Goal: Information Seeking & Learning: Find specific fact

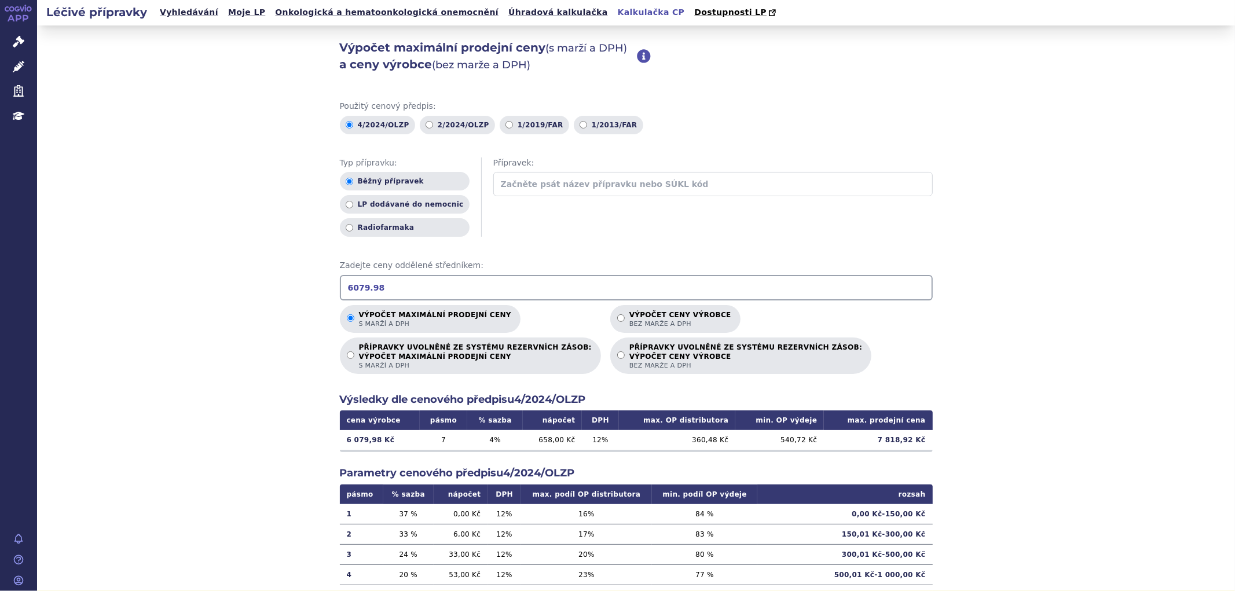
scroll to position [108, 0]
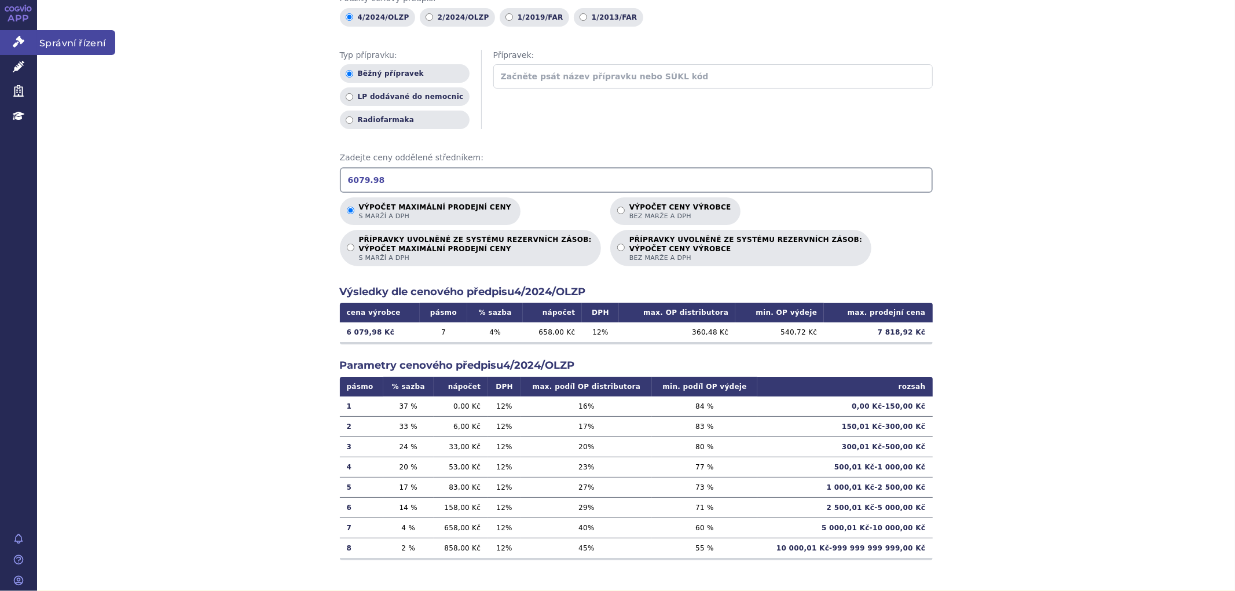
click at [16, 47] on icon at bounding box center [19, 42] width 12 height 12
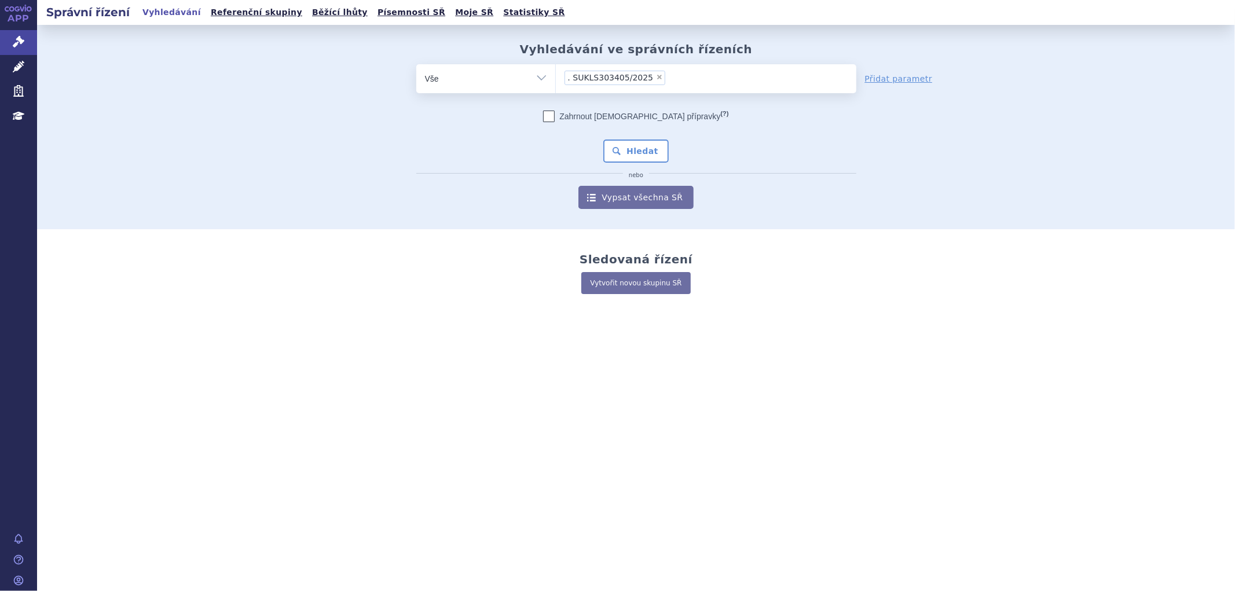
click at [568, 78] on span ". SUKLS303405/2025" at bounding box center [611, 78] width 86 height 8
click at [556, 78] on select ". SUKLS303405/2025" at bounding box center [555, 78] width 1 height 29
type input ". SUKLS303405/2025"
select select
type input ".SUKLS303405/2025"
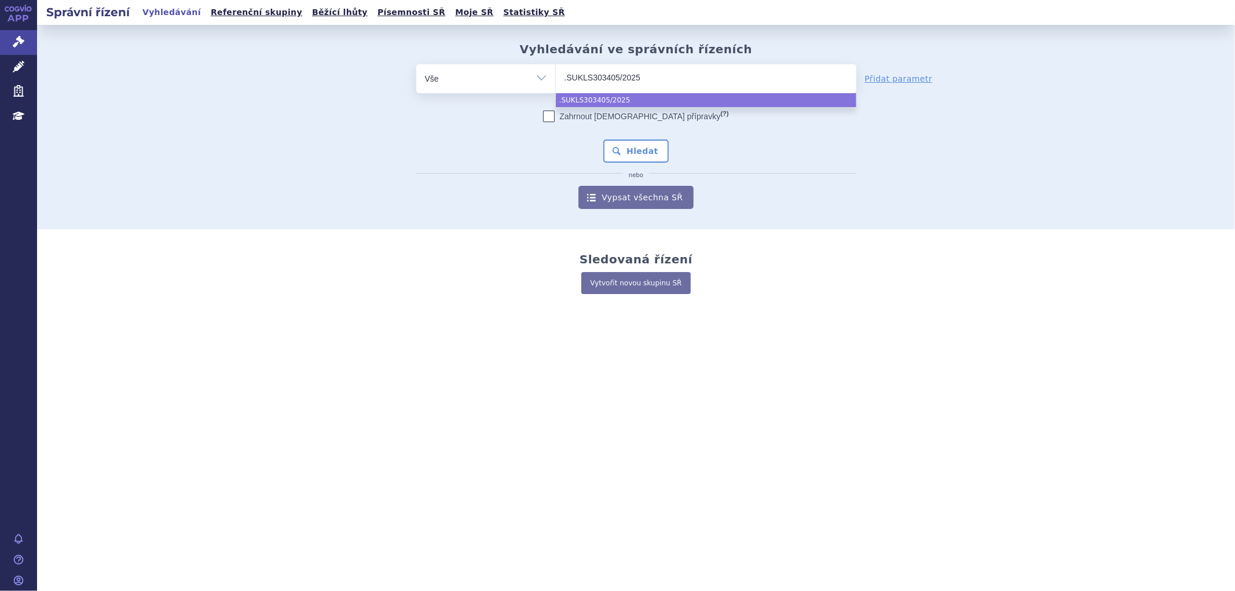
type input "SUKLS303405/2025"
select select "SUKLS303405/2025"
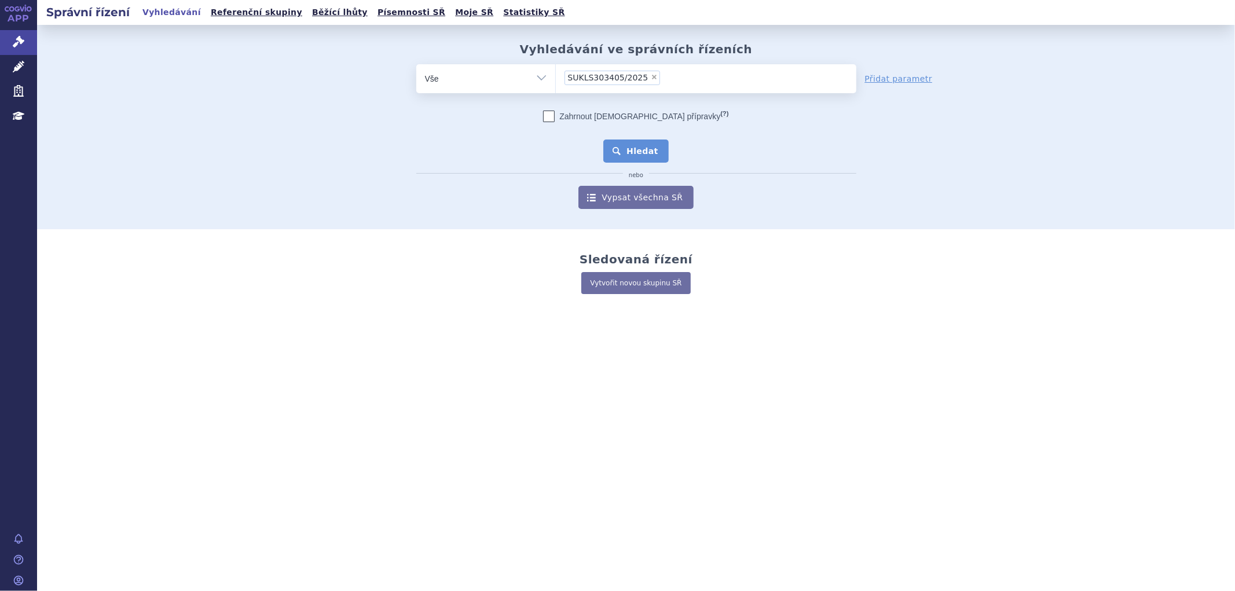
drag, startPoint x: 652, startPoint y: 168, endPoint x: 644, endPoint y: 157, distance: 13.8
click at [653, 167] on div "Zahrnout bratrské přípravky (?) Hledat nebo Vypsat všechna SŘ" at bounding box center [636, 160] width 440 height 98
click at [638, 147] on button "Hledat" at bounding box center [635, 151] width 65 height 23
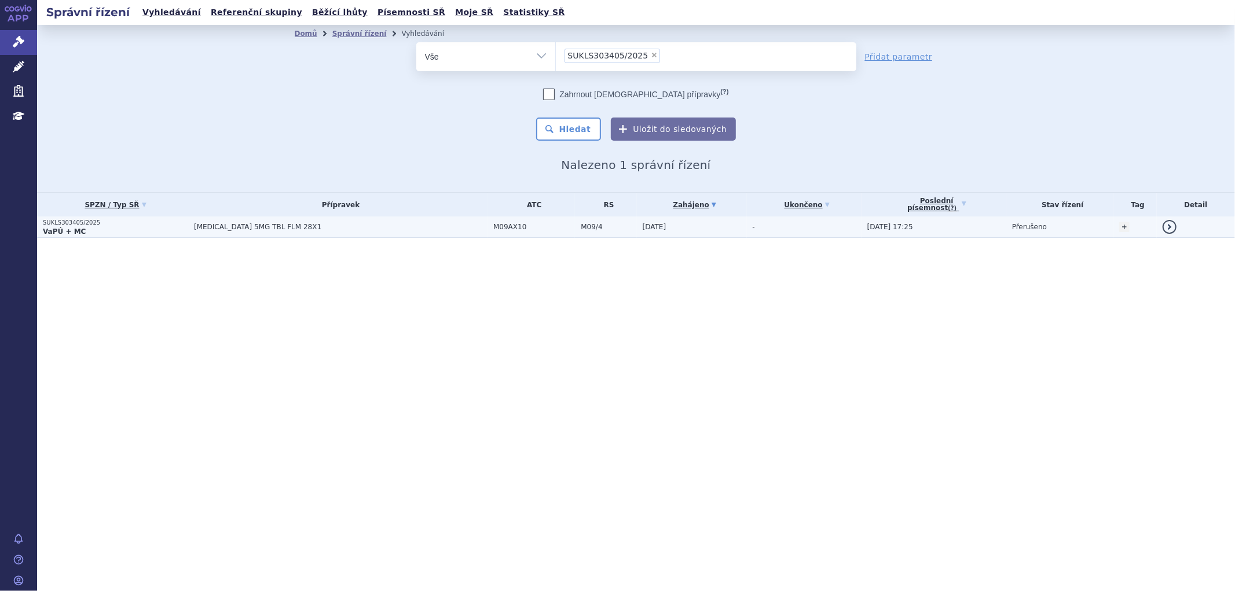
click at [673, 222] on td "25.07.2025" at bounding box center [692, 227] width 110 height 21
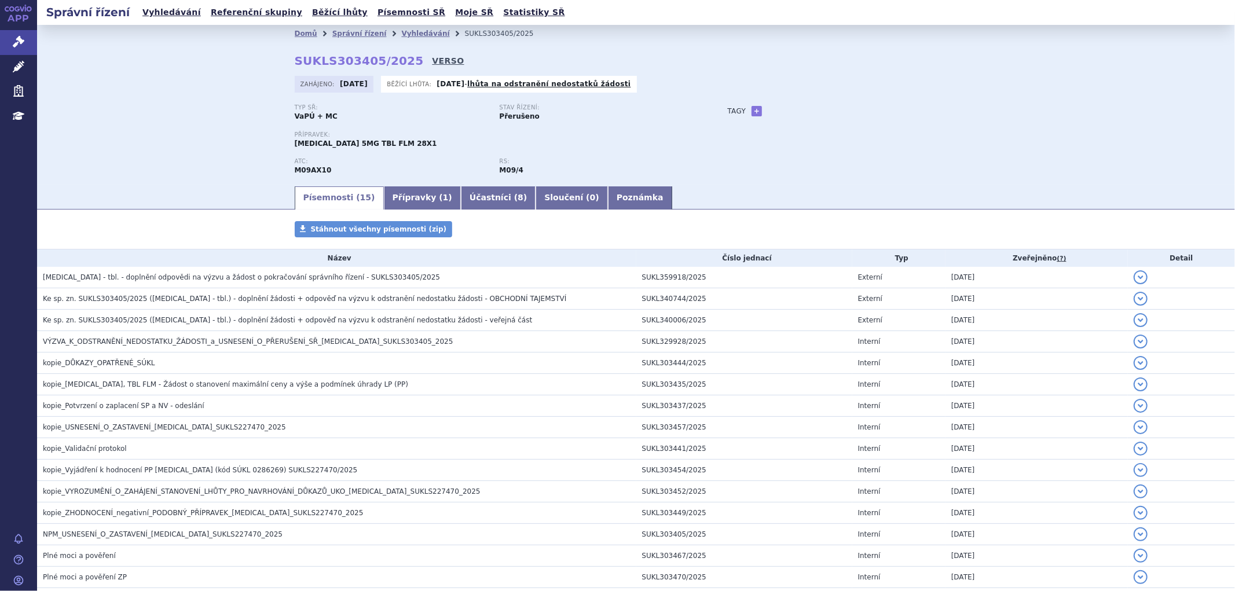
click at [432, 65] on link "VERSO" at bounding box center [448, 61] width 32 height 12
click at [402, 205] on link "Přípravky ( 1 )" at bounding box center [422, 197] width 77 height 23
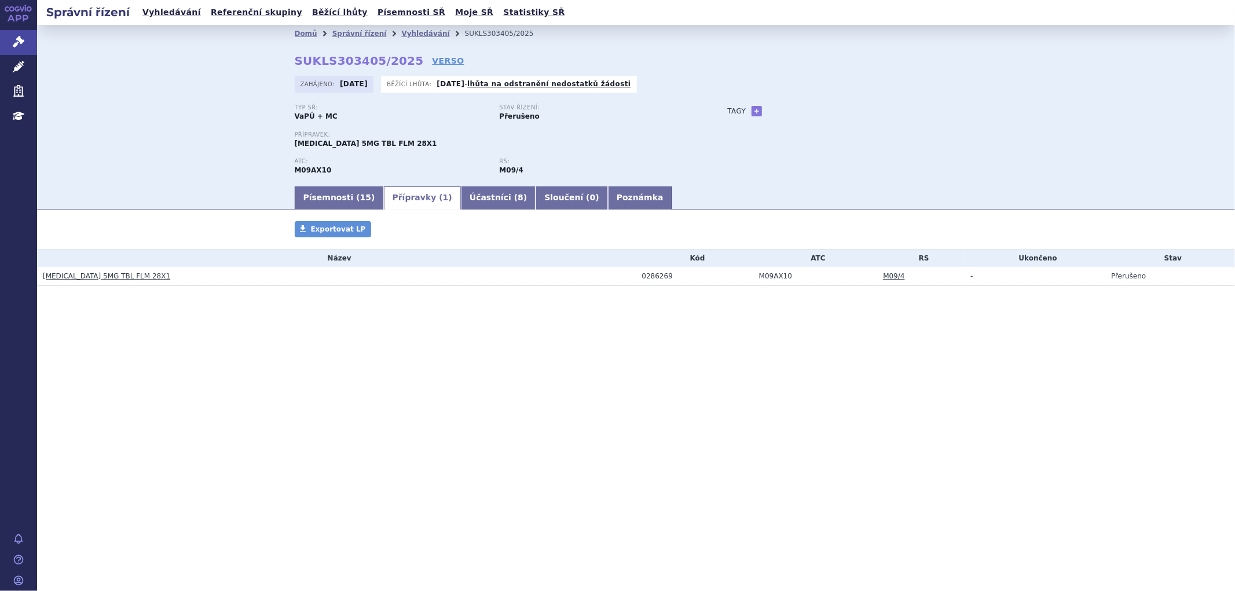
click at [82, 279] on link "EVRYSDI 5MG TBL FLM 28X1" at bounding box center [106, 276] width 127 height 8
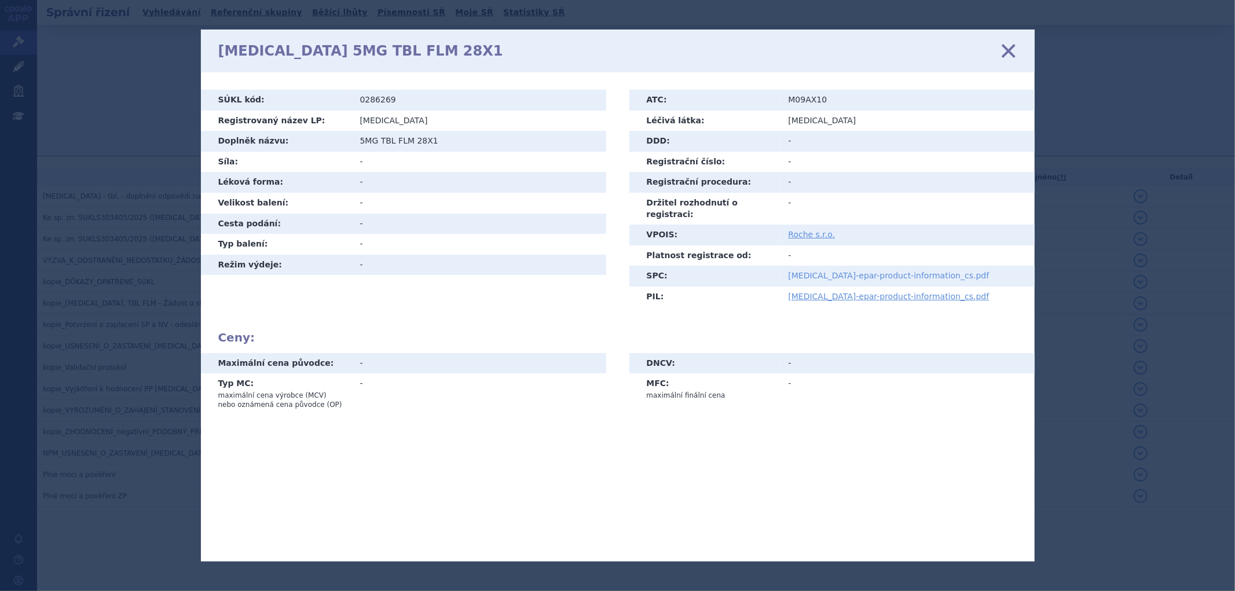
click at [812, 292] on link "[MEDICAL_DATA]-epar-product-information_cs.pdf" at bounding box center [889, 296] width 201 height 9
click at [818, 271] on link "[MEDICAL_DATA]-epar-product-information_cs.pdf" at bounding box center [889, 275] width 201 height 9
click at [1003, 42] on link "zavřít" at bounding box center [1008, 50] width 17 height 17
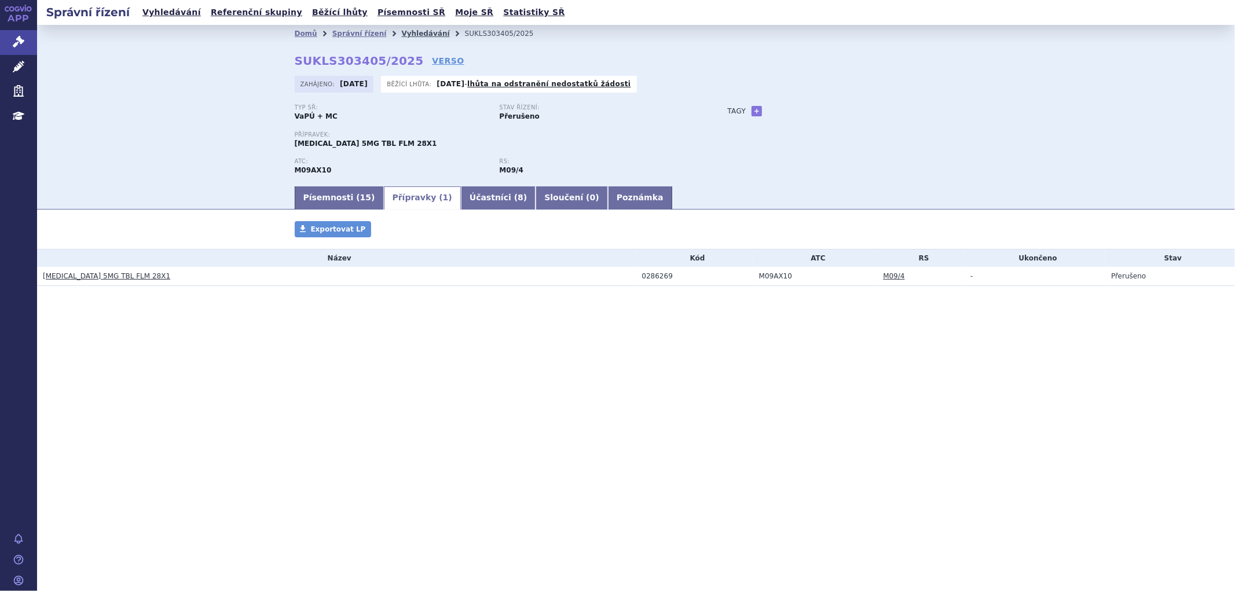
click at [412, 36] on link "Vyhledávání" at bounding box center [425, 34] width 48 height 8
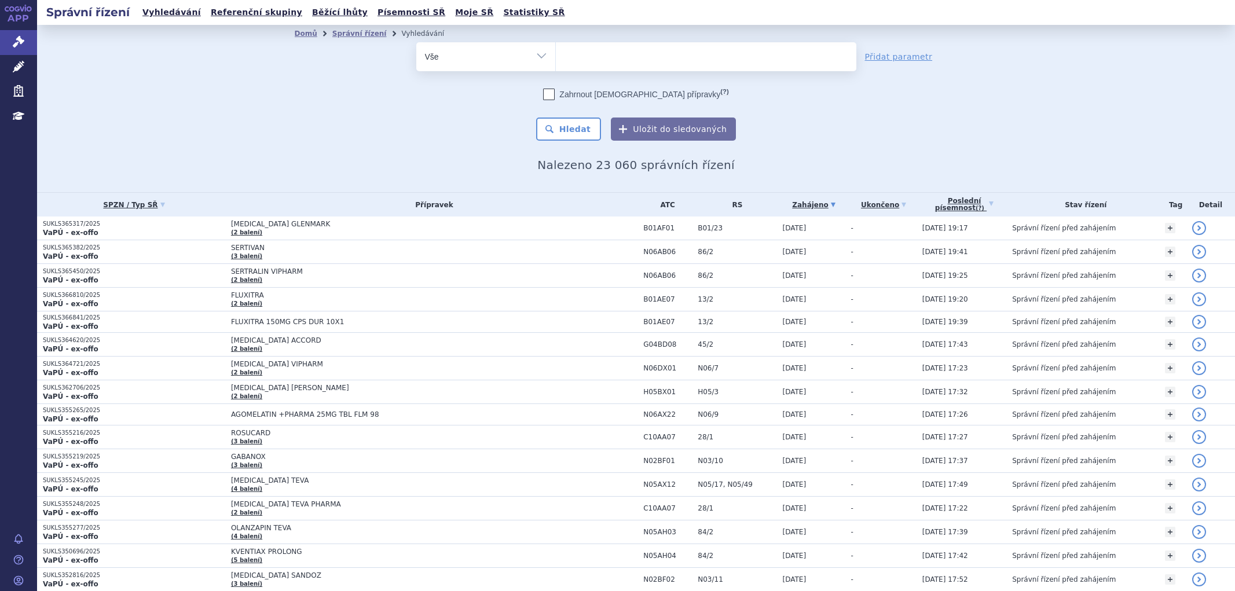
click at [576, 50] on ul at bounding box center [706, 54] width 300 height 24
click at [556, 50] on select at bounding box center [555, 56] width 1 height 29
paste input "Filsuvez"
type input "Filsuvez"
click at [584, 64] on ul "Filsuvez" at bounding box center [706, 54] width 300 height 24
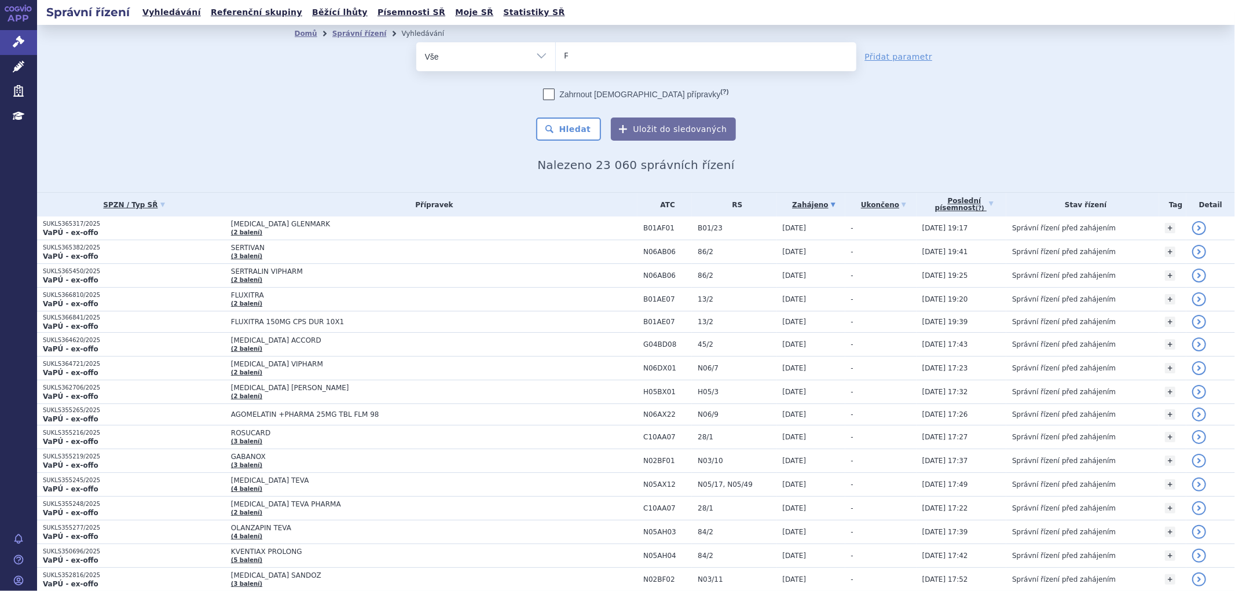
click at [556, 64] on select "Filsuvez" at bounding box center [555, 56] width 1 height 29
select select "Filsuvez"
type input "Filsuvez"
click at [586, 132] on button "Hledat" at bounding box center [568, 129] width 65 height 23
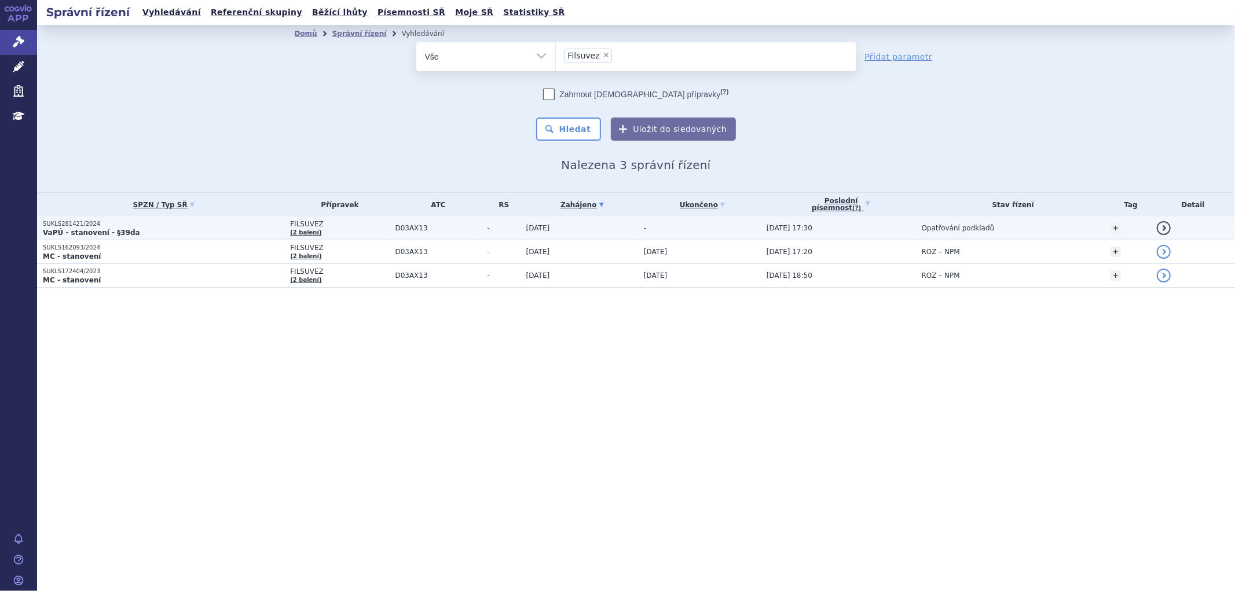
click at [221, 230] on p "VaPÚ - stanovení - §39da" at bounding box center [163, 232] width 241 height 9
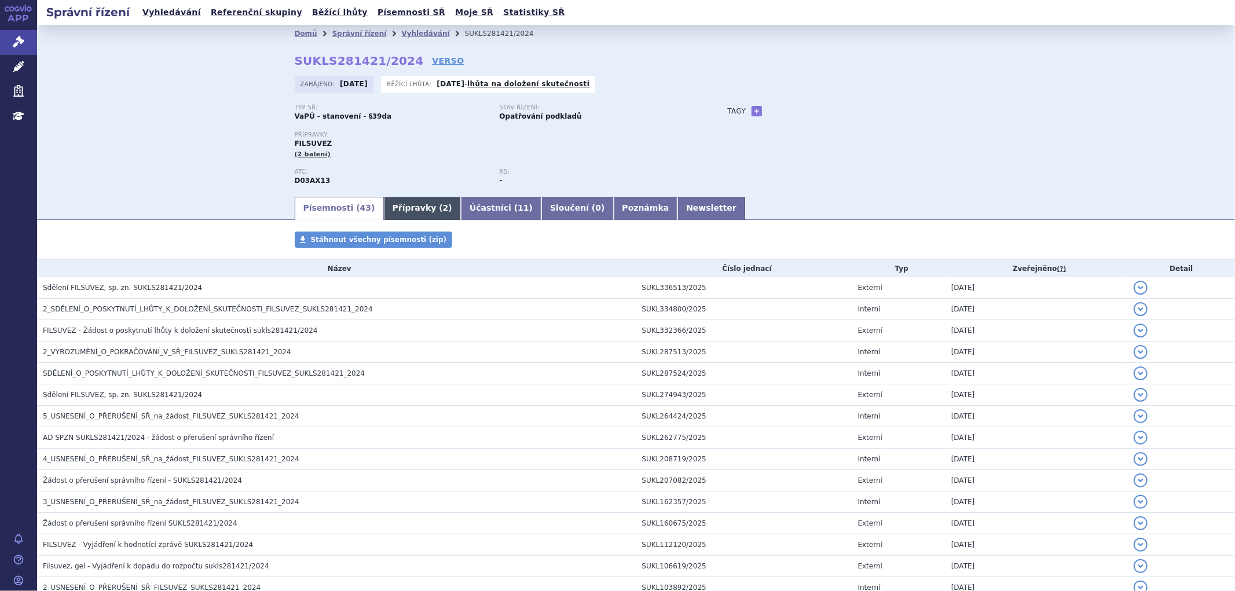
click at [417, 220] on link "Přípravky ( 2 )" at bounding box center [422, 208] width 77 height 23
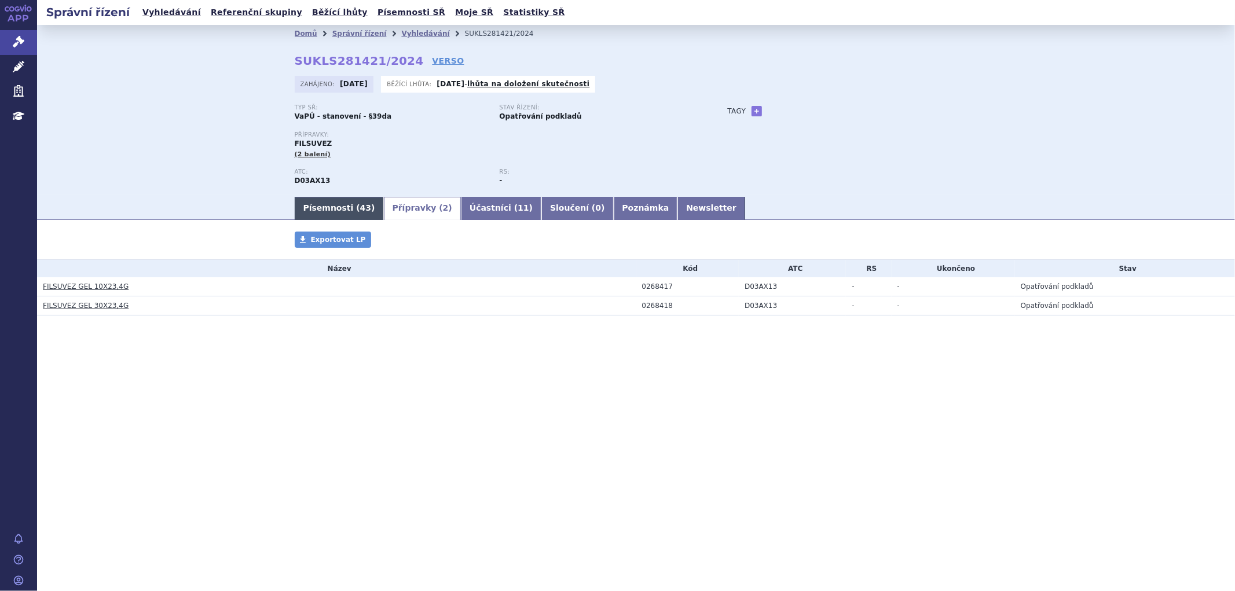
click at [328, 210] on link "Písemnosti ( 43 )" at bounding box center [339, 208] width 89 height 23
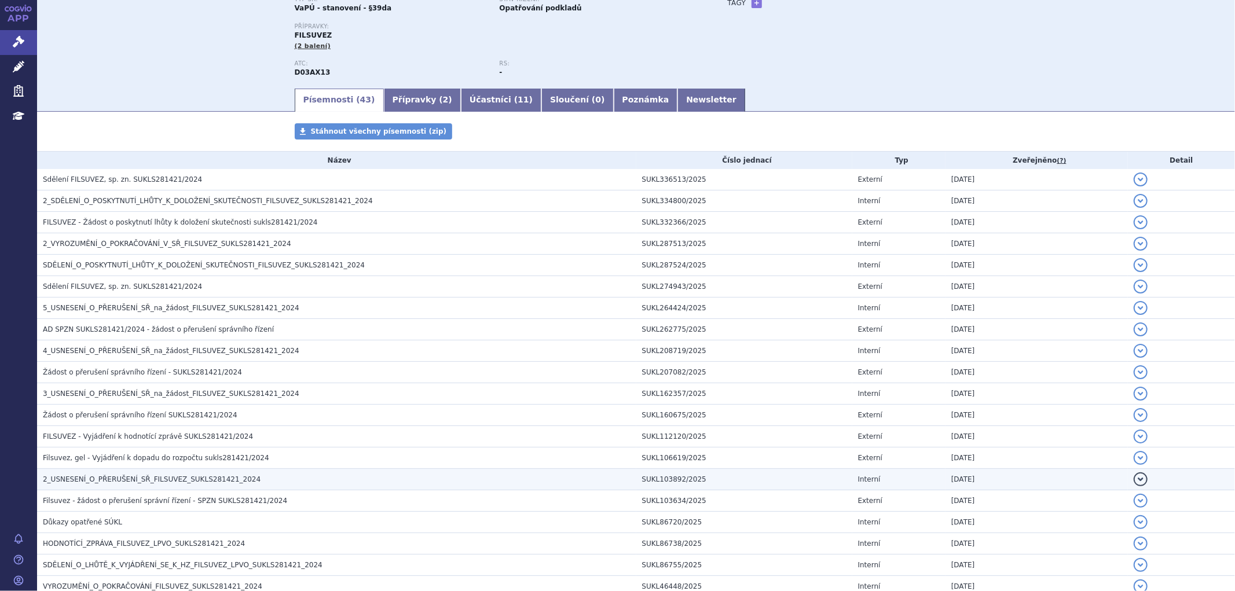
scroll to position [129, 0]
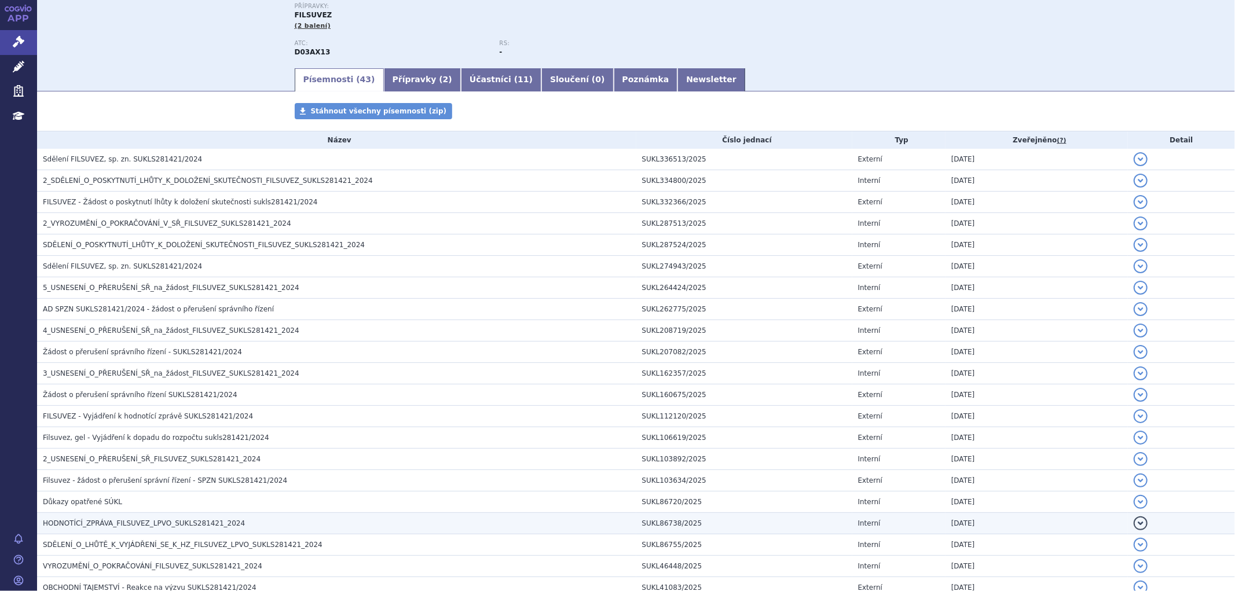
click at [149, 527] on span "HODNOTÍCÍ_ZPRÁVA_FILSUVEZ_LPVO_SUKLS281421_2024" at bounding box center [144, 523] width 202 height 8
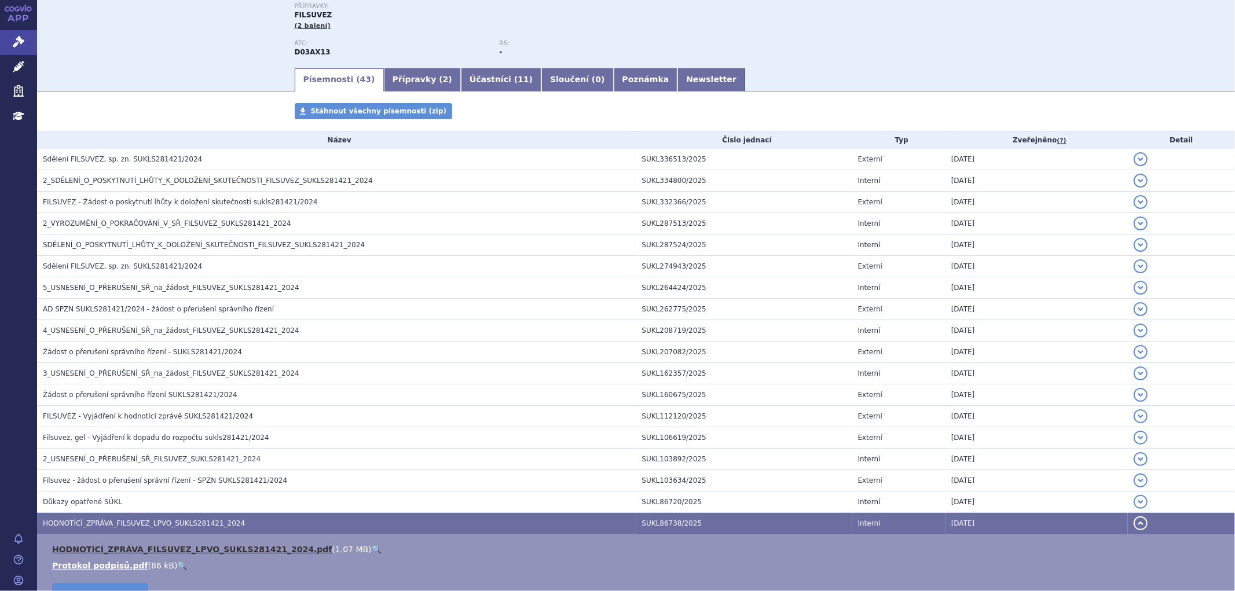
click at [154, 549] on link "HODNOTÍCÍ_ZPRÁVA_FILSUVEZ_LPVO_SUKLS281421_2024.pdf" at bounding box center [192, 549] width 280 height 9
